Goal: Information Seeking & Learning: Compare options

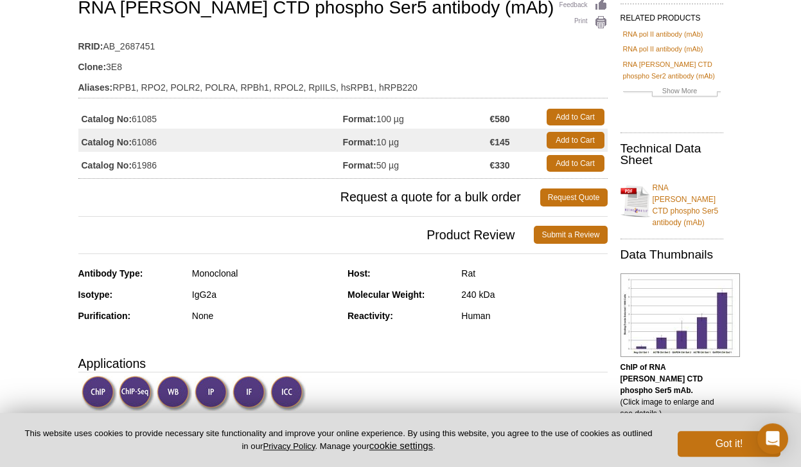
scroll to position [131, 0]
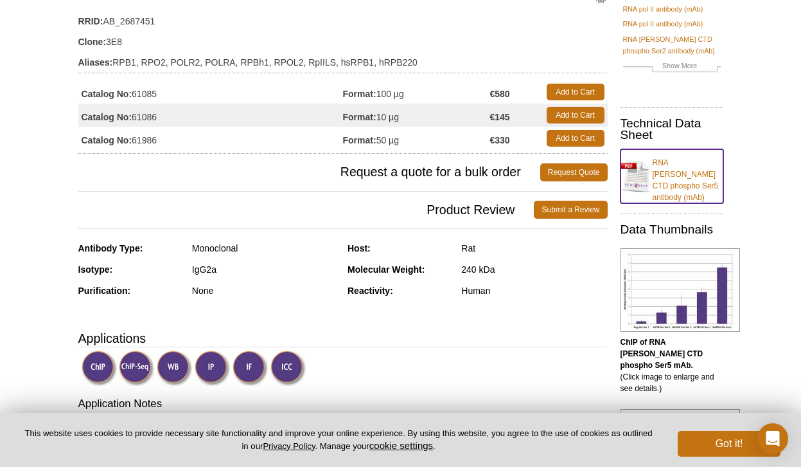
click at [686, 181] on link "RNA pol II CTD phospho Ser5 antibody (mAb)" at bounding box center [672, 176] width 103 height 54
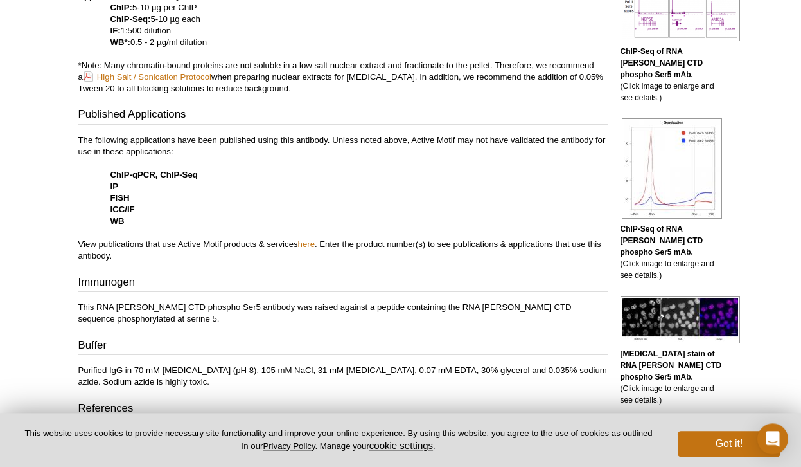
scroll to position [590, 0]
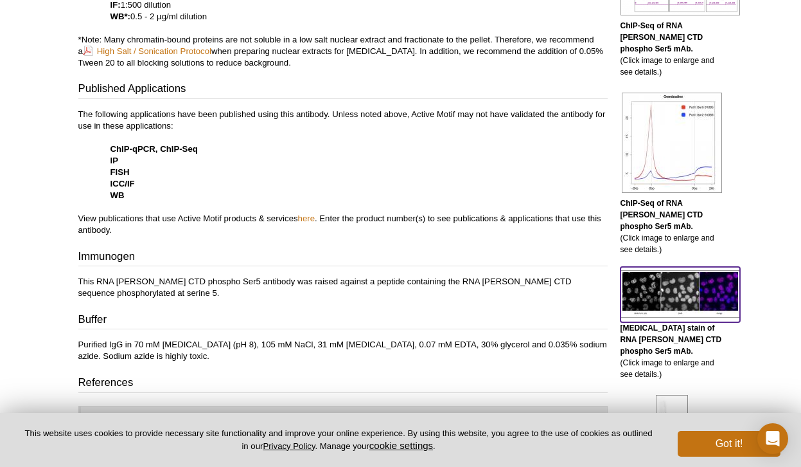
click at [641, 270] on img at bounding box center [681, 294] width 120 height 48
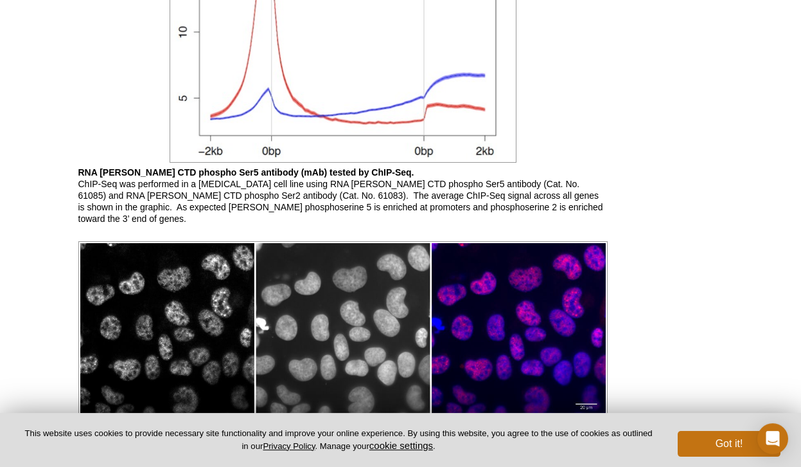
scroll to position [1910, 0]
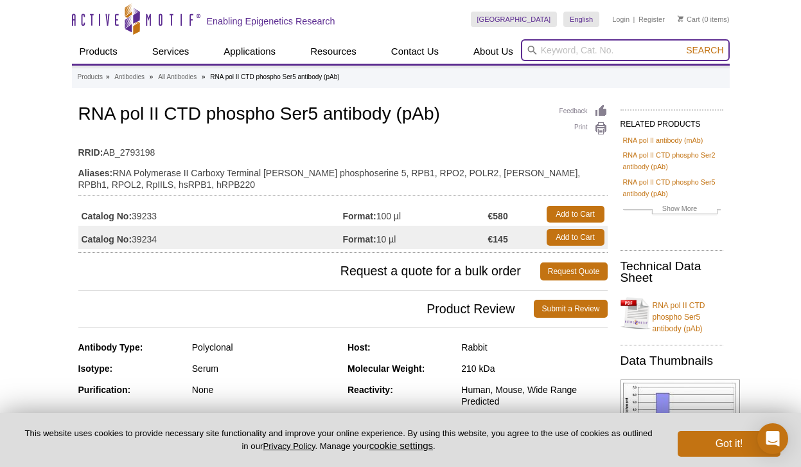
click at [608, 49] on input "search" at bounding box center [625, 50] width 209 height 22
click at [559, 46] on input "search" at bounding box center [625, 50] width 209 height 22
type input "91119"
click at [683, 44] on button "Search" at bounding box center [705, 50] width 45 height 12
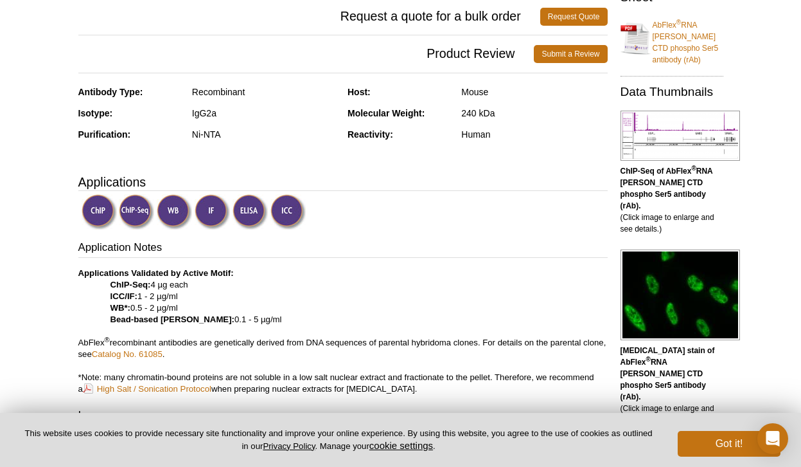
scroll to position [328, 0]
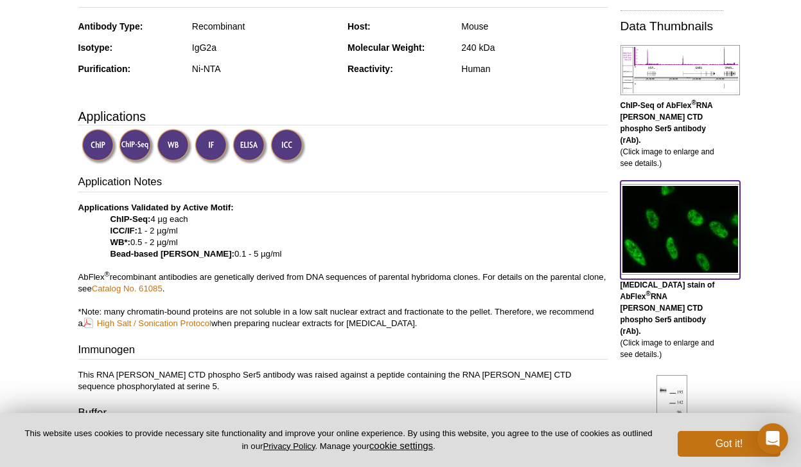
click at [670, 223] on img at bounding box center [681, 229] width 120 height 91
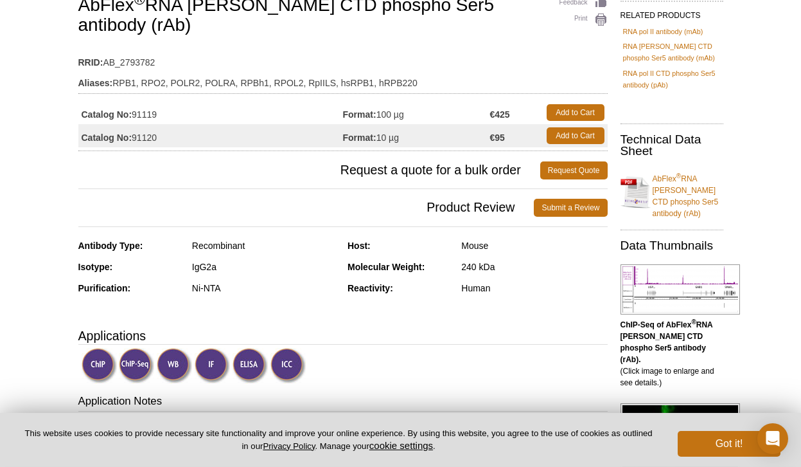
scroll to position [84, 0]
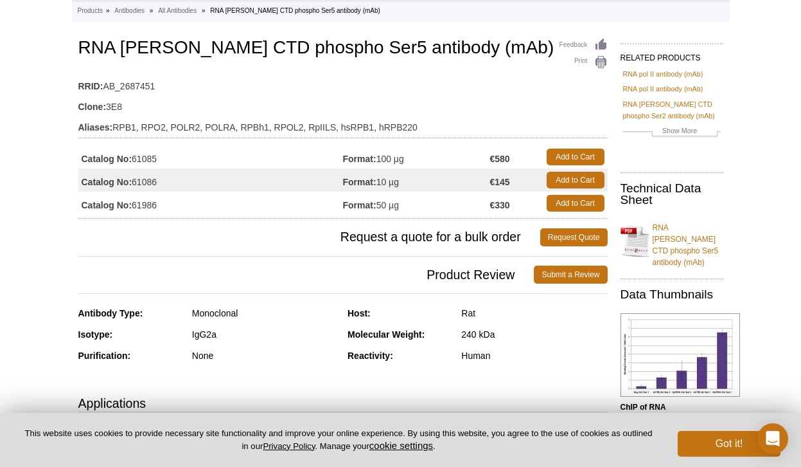
scroll to position [66, 0]
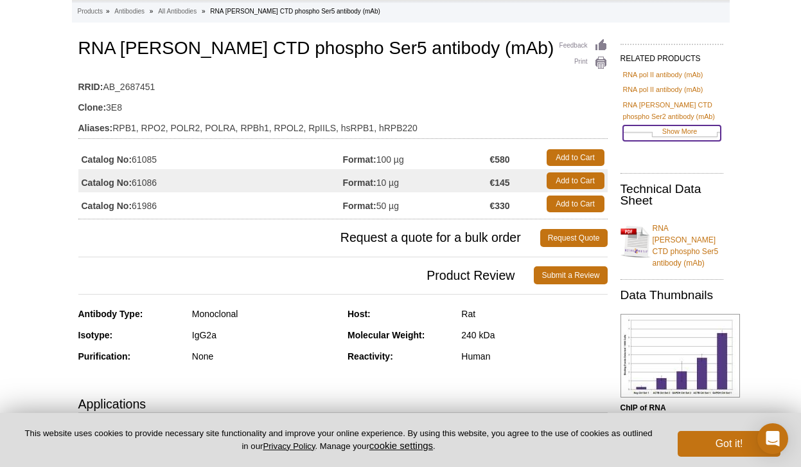
click at [703, 134] on link "Show More" at bounding box center [672, 132] width 98 height 15
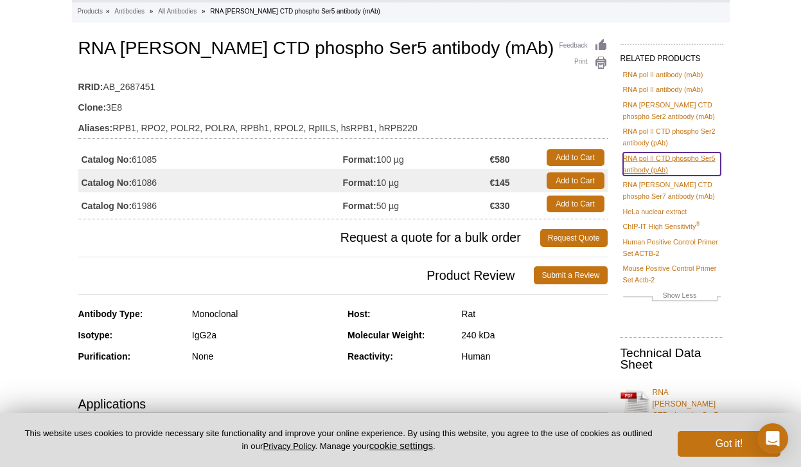
click at [702, 158] on link "RNA pol II CTD phospho Ser5 antibody (pAb)" at bounding box center [672, 163] width 98 height 23
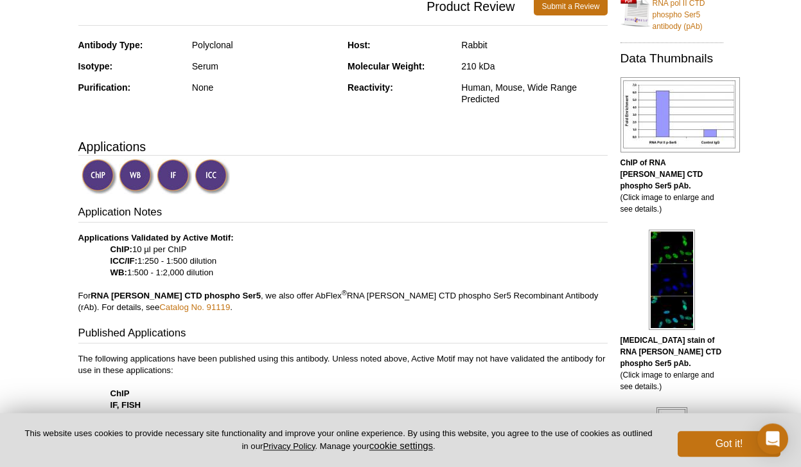
scroll to position [328, 0]
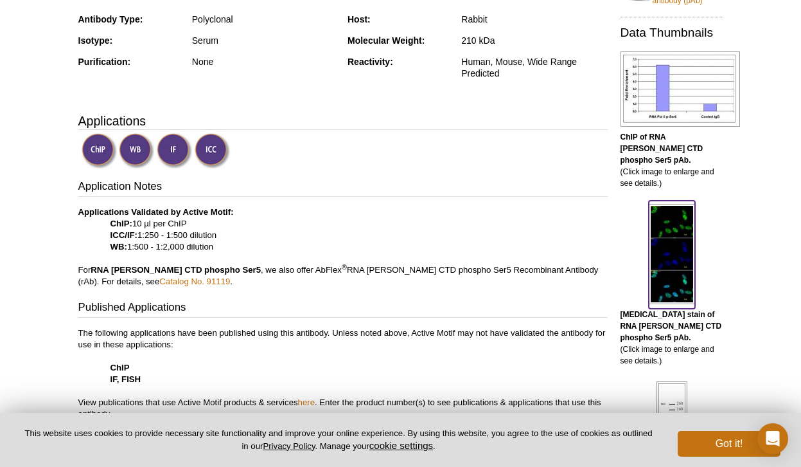
click at [674, 265] on img at bounding box center [672, 254] width 46 height 100
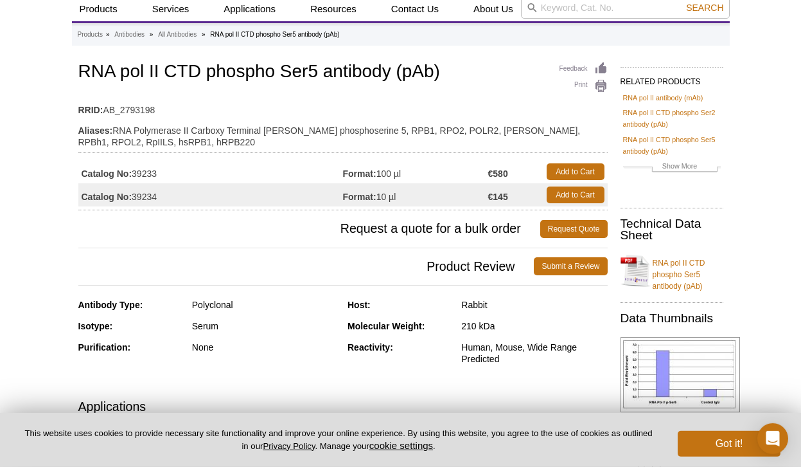
scroll to position [66, 0]
